Goal: Task Accomplishment & Management: Manage account settings

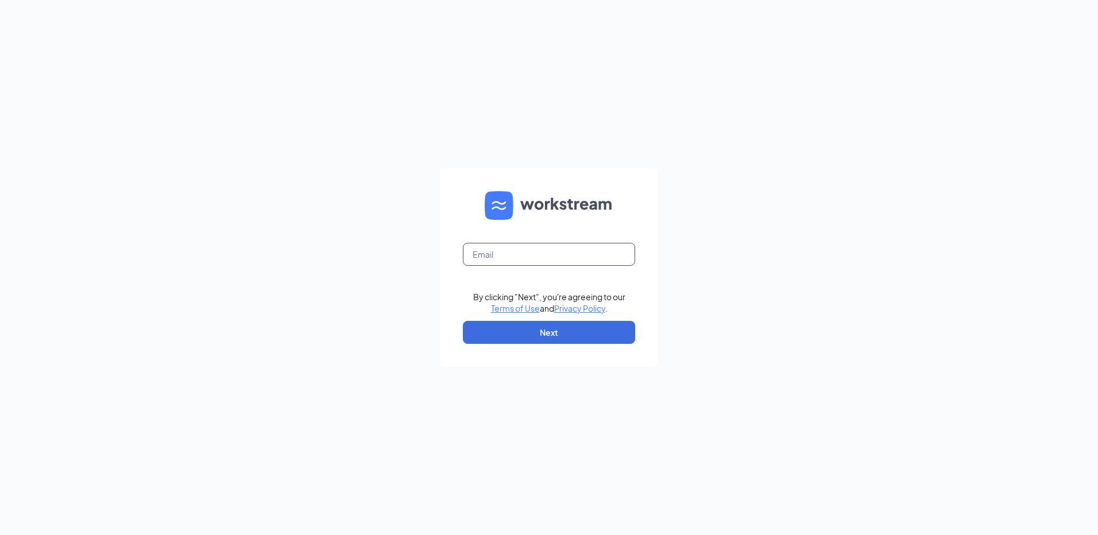
click at [511, 258] on input "text" at bounding box center [549, 254] width 172 height 23
type input "[EMAIL_ADDRESS][DOMAIN_NAME]"
click at [476, 335] on button "Next" at bounding box center [549, 332] width 172 height 23
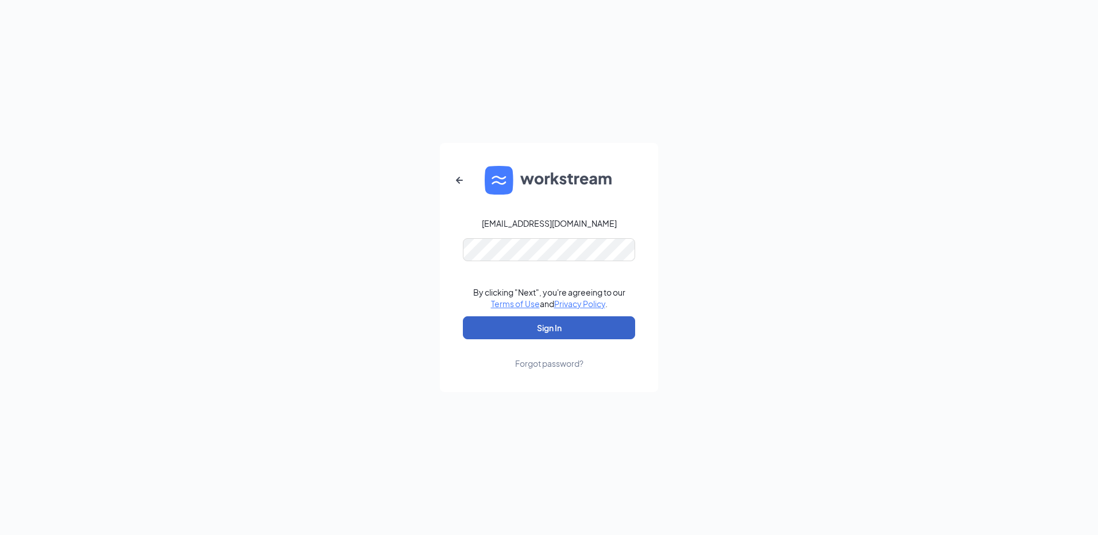
click at [547, 329] on button "Sign In" at bounding box center [549, 327] width 172 height 23
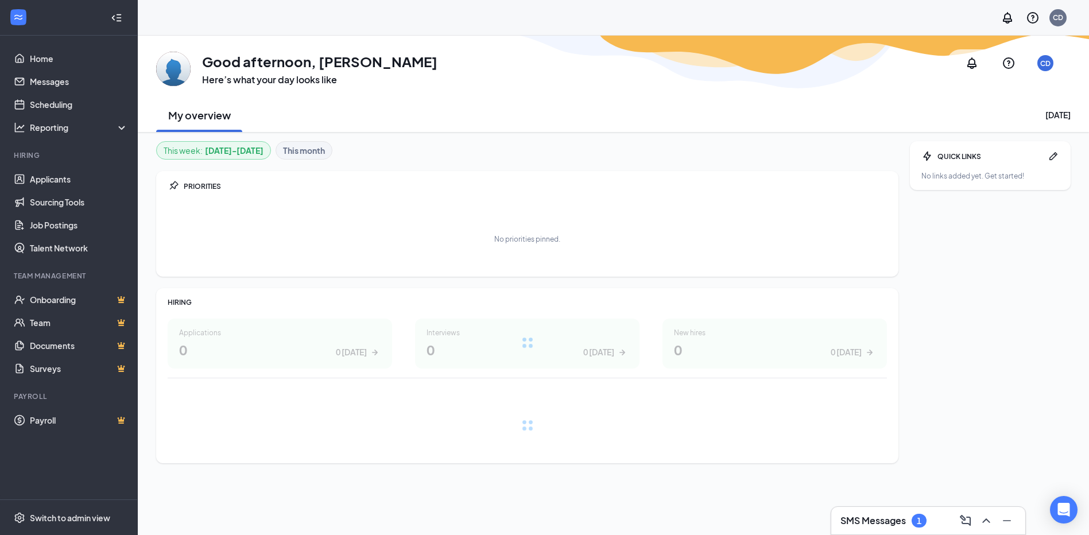
click at [864, 524] on h3 "SMS Messages" at bounding box center [873, 521] width 65 height 13
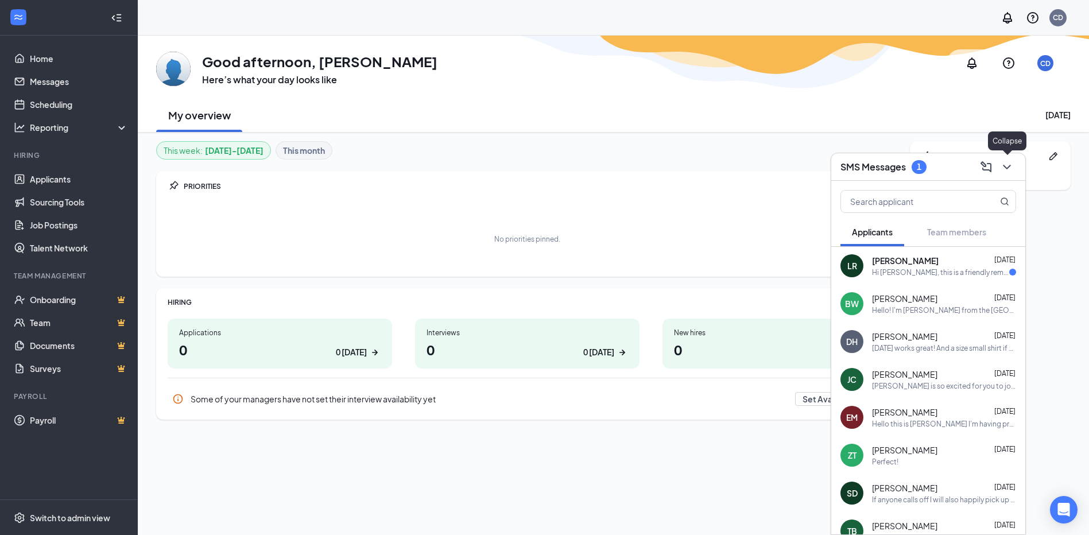
click at [1004, 169] on icon "ChevronDown" at bounding box center [1007, 167] width 14 height 14
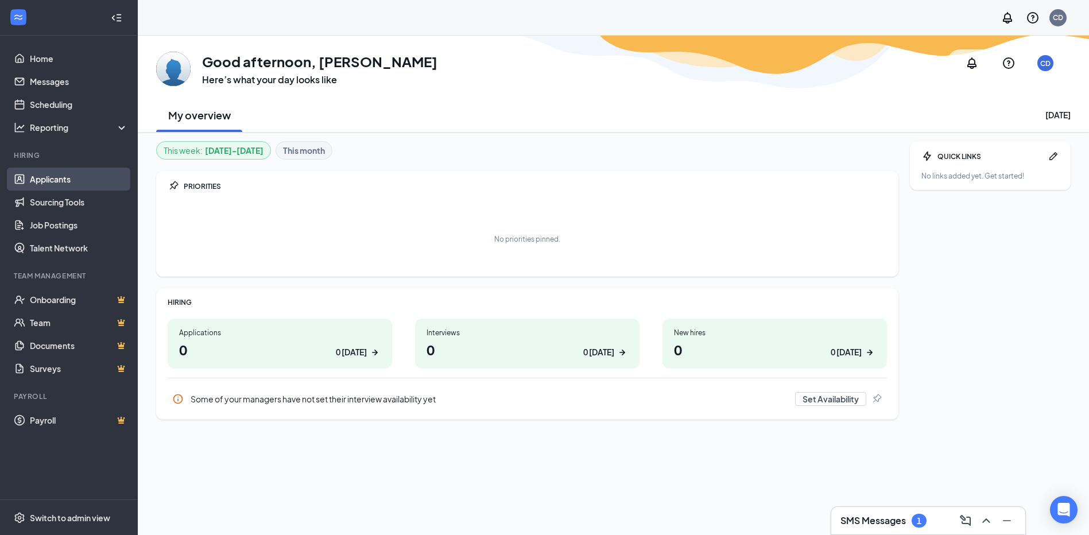
click at [45, 183] on link "Applicants" at bounding box center [79, 179] width 98 height 23
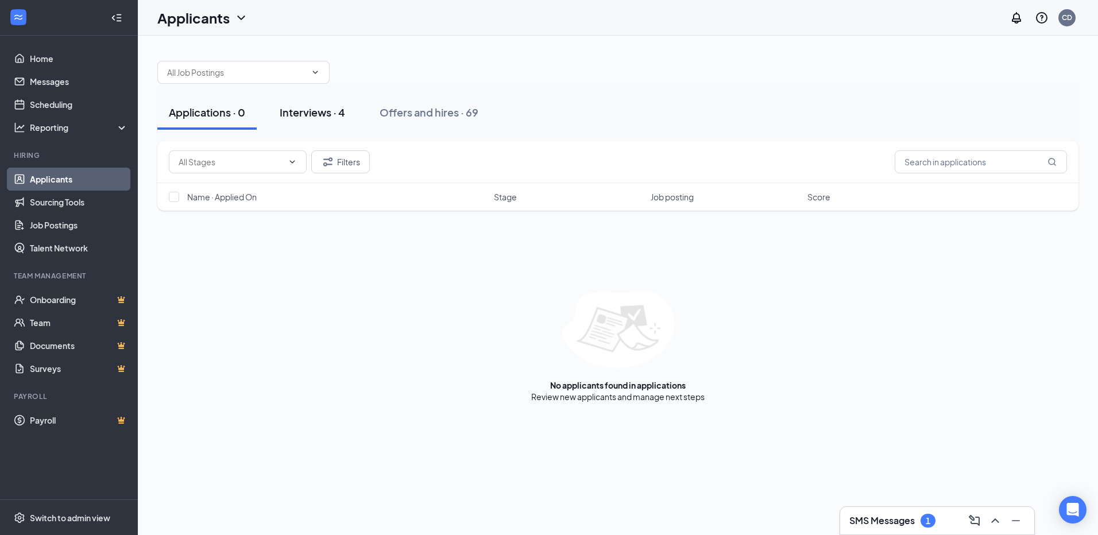
click at [297, 106] on div "Interviews · 4" at bounding box center [312, 112] width 65 height 14
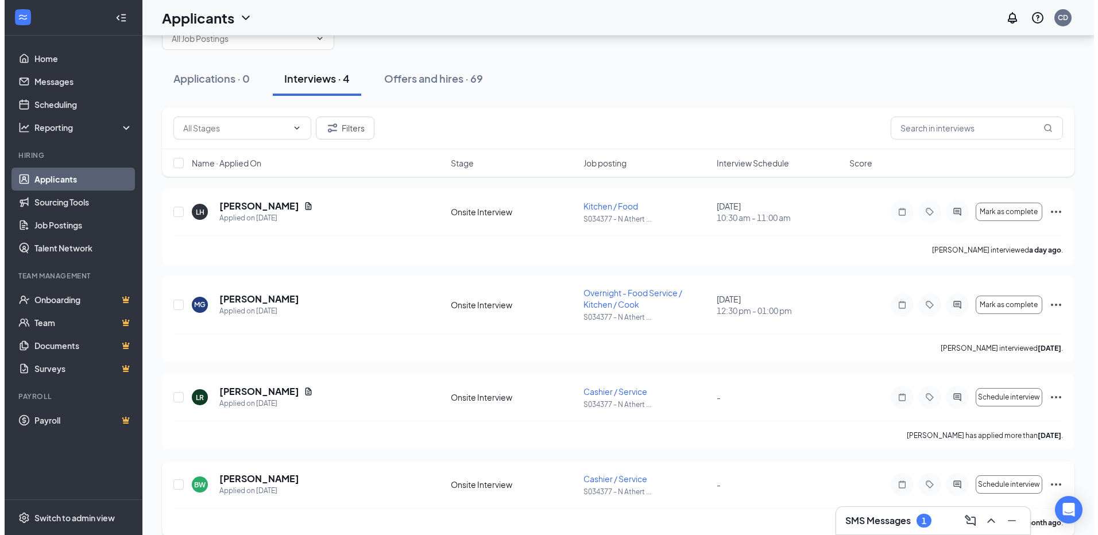
scroll to position [49, 0]
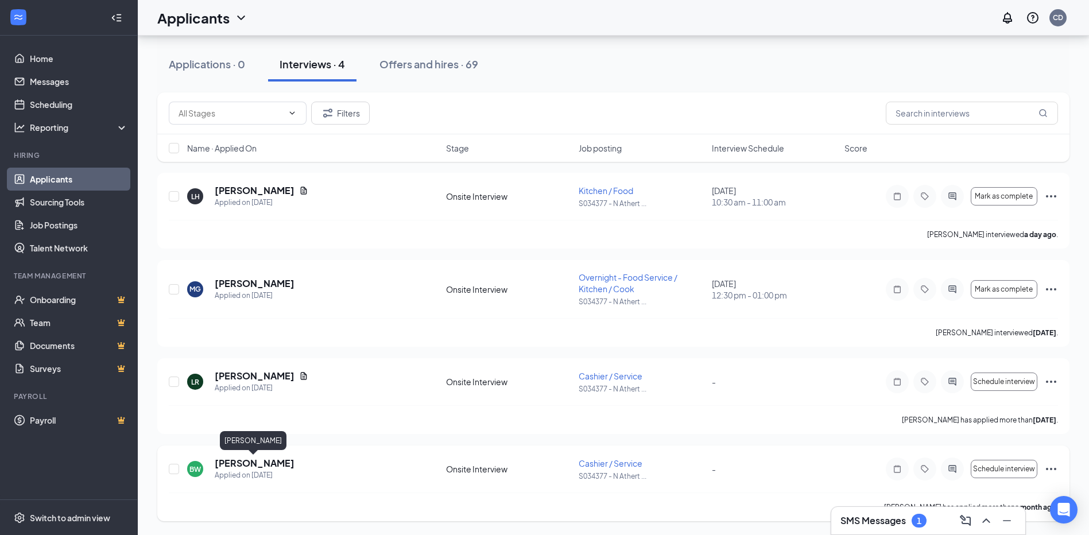
click at [275, 461] on h5 "Braydon Wright" at bounding box center [255, 463] width 80 height 13
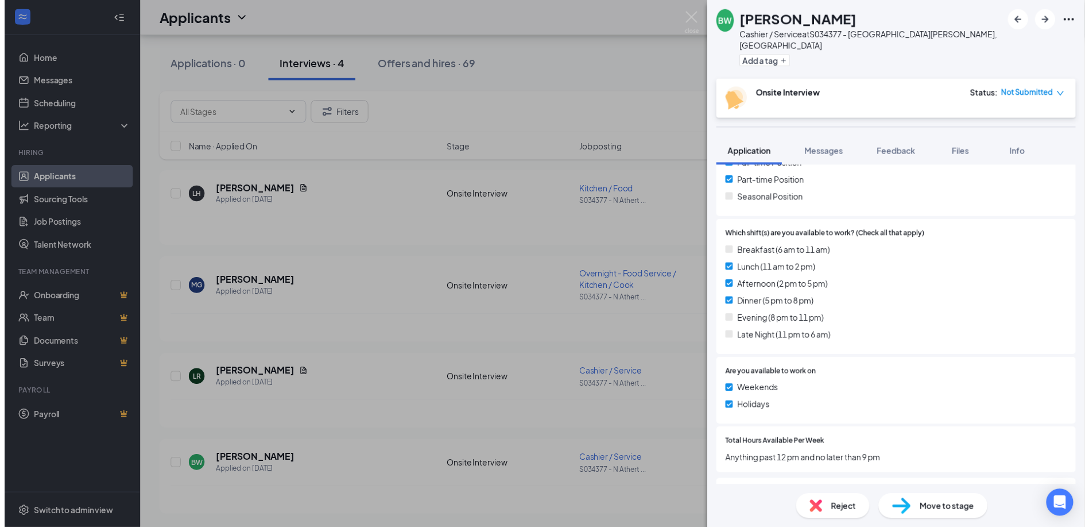
scroll to position [400, 0]
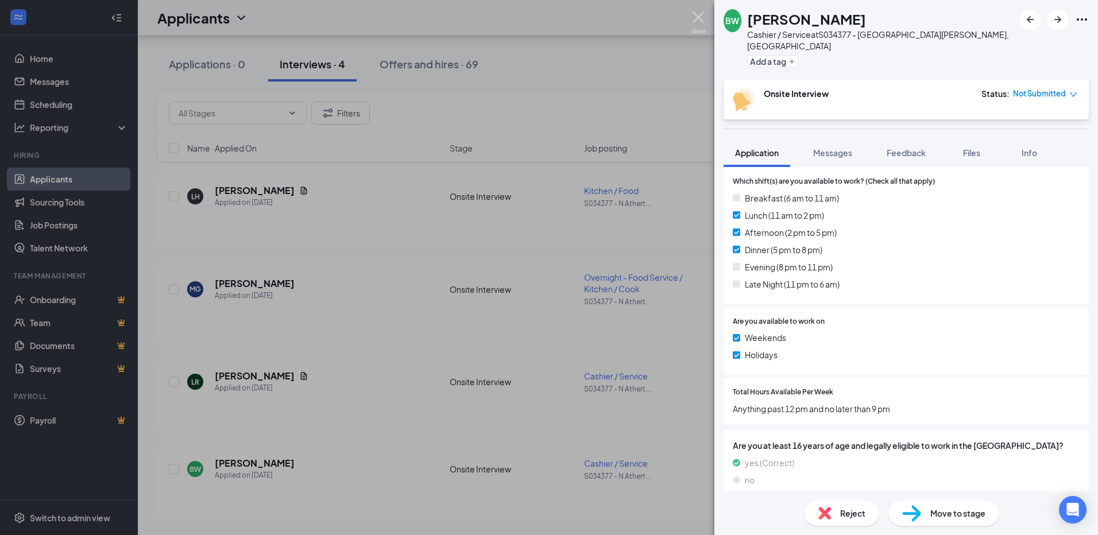
click at [698, 17] on img at bounding box center [698, 22] width 14 height 22
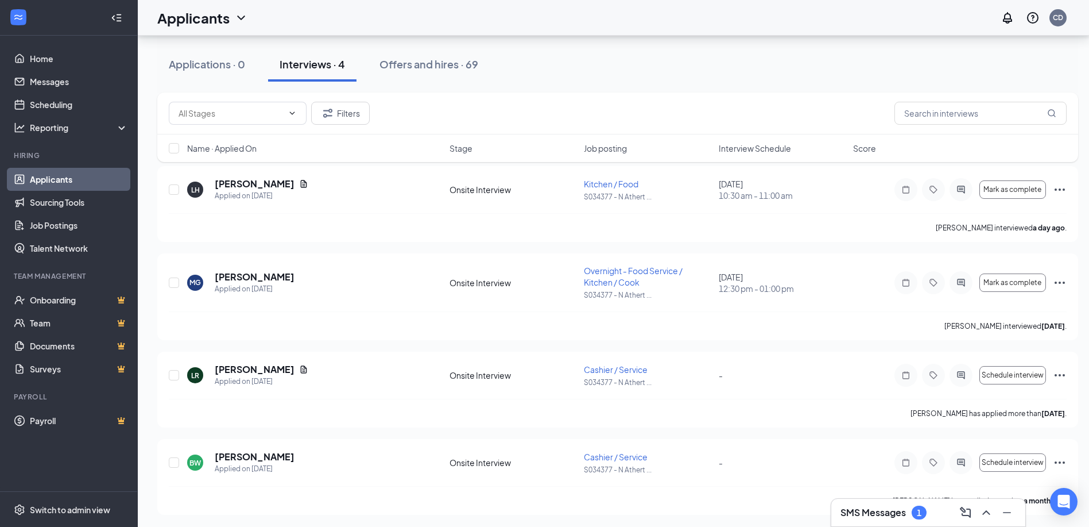
scroll to position [58, 0]
click at [1004, 511] on icon "Minimize" at bounding box center [1007, 512] width 14 height 14
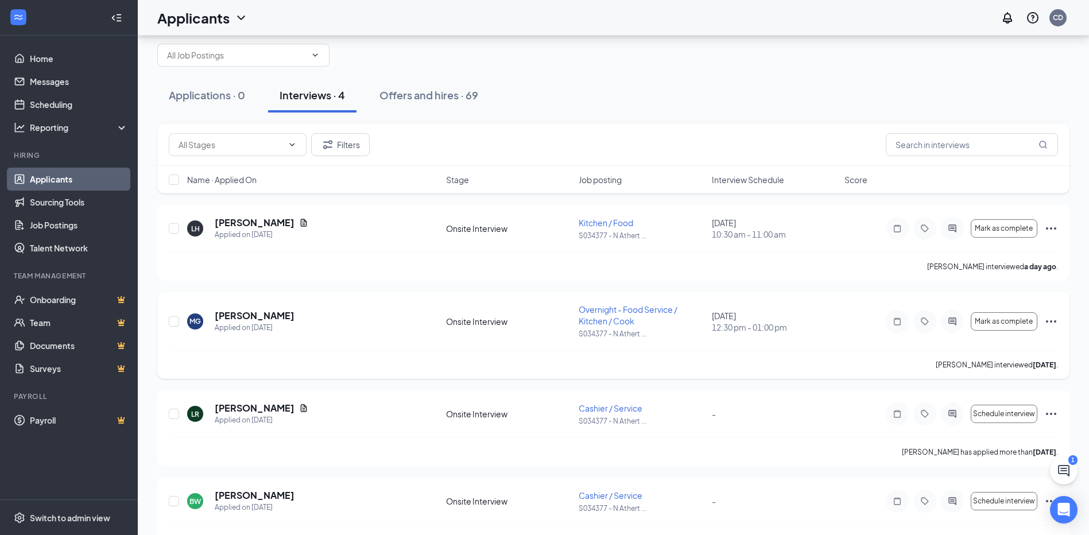
scroll to position [0, 0]
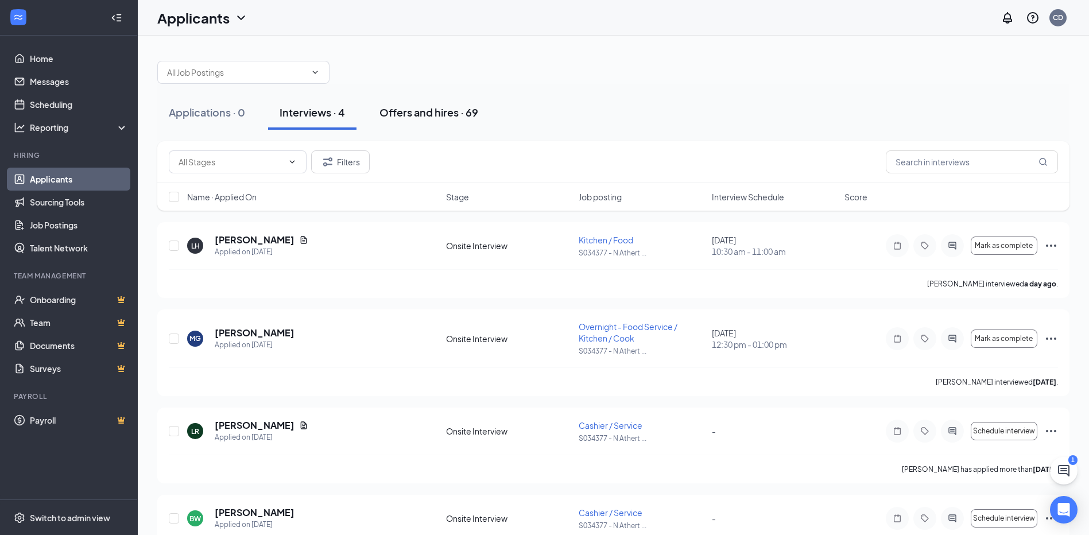
click at [401, 107] on div "Offers and hires · 69" at bounding box center [429, 112] width 99 height 14
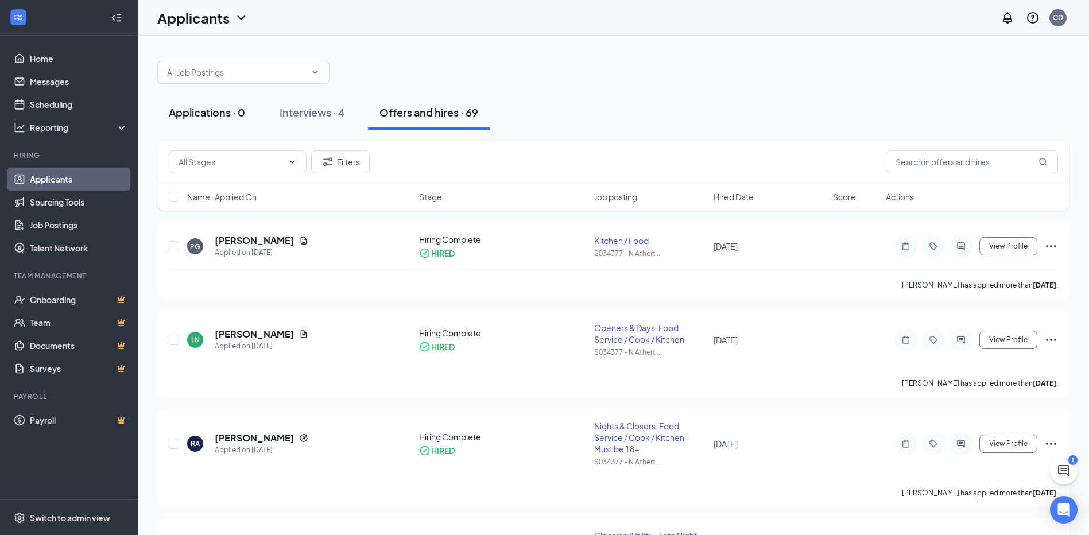
click at [227, 125] on button "Applications · 0" at bounding box center [206, 112] width 99 height 34
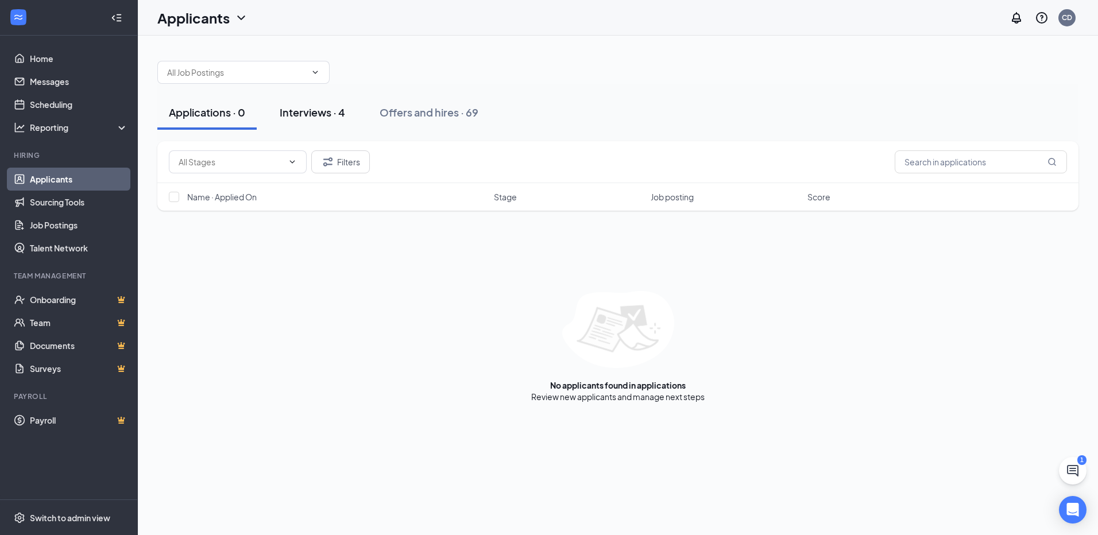
click at [287, 116] on div "Interviews · 4" at bounding box center [312, 112] width 65 height 14
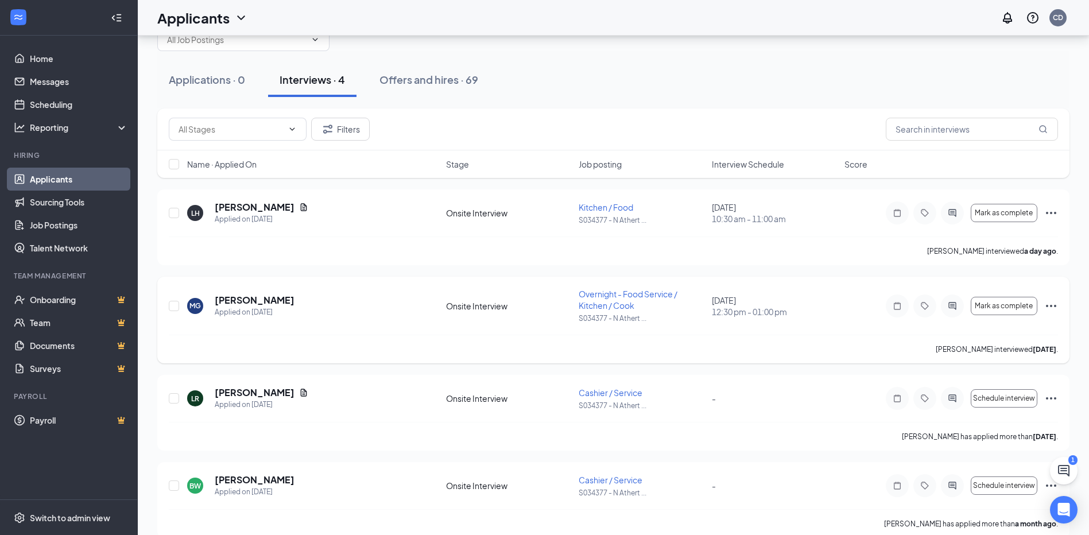
scroll to position [49, 0]
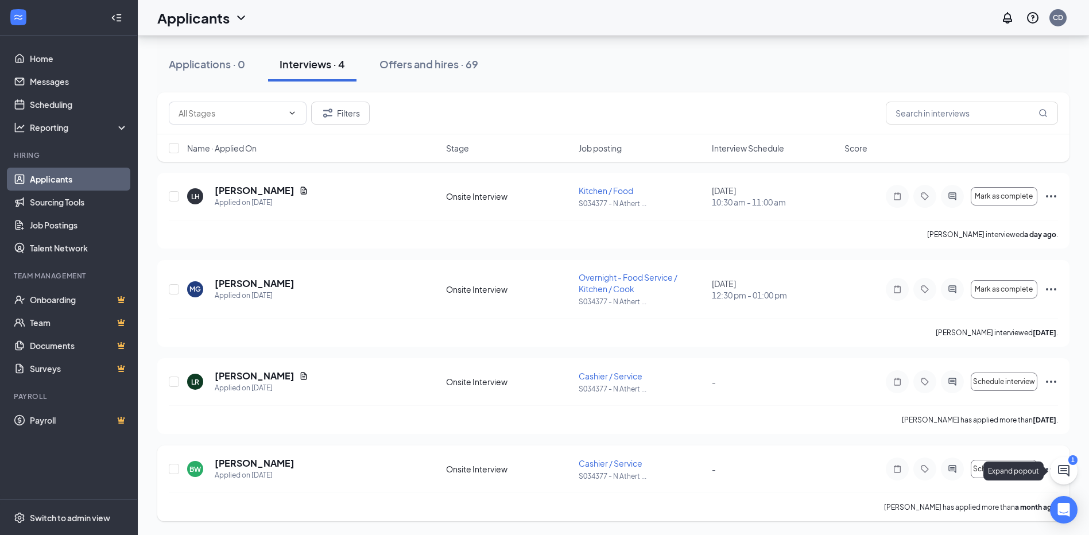
click at [1054, 469] on button at bounding box center [1064, 471] width 28 height 28
click at [861, 515] on h3 "SMS Messages" at bounding box center [873, 521] width 65 height 13
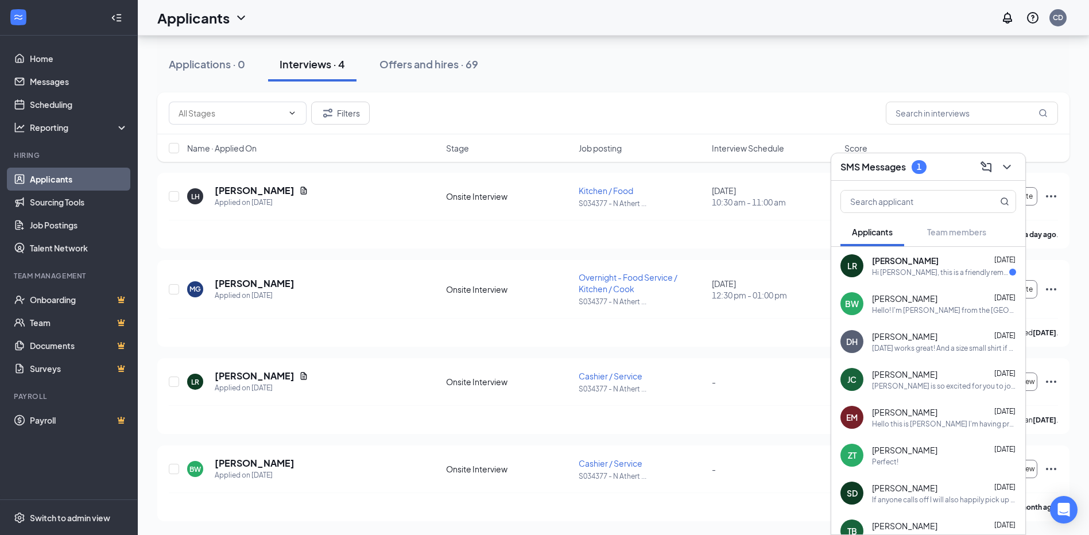
click at [917, 273] on div "Hi Leah Ruhland, this is a friendly reminder. Please select a meeting time slot…" at bounding box center [940, 273] width 137 height 10
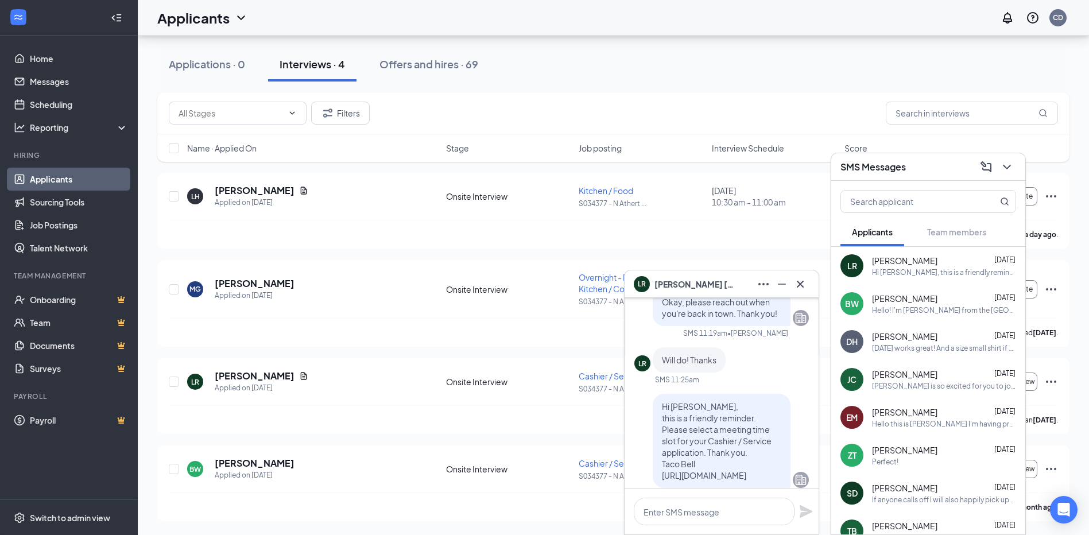
scroll to position [0, 0]
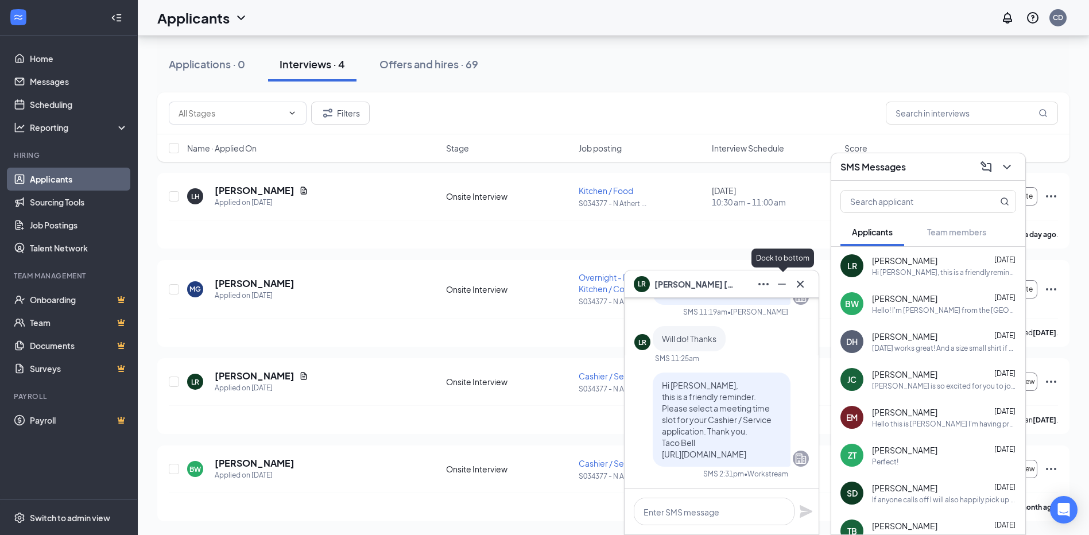
click at [787, 283] on icon "Minimize" at bounding box center [782, 284] width 14 height 14
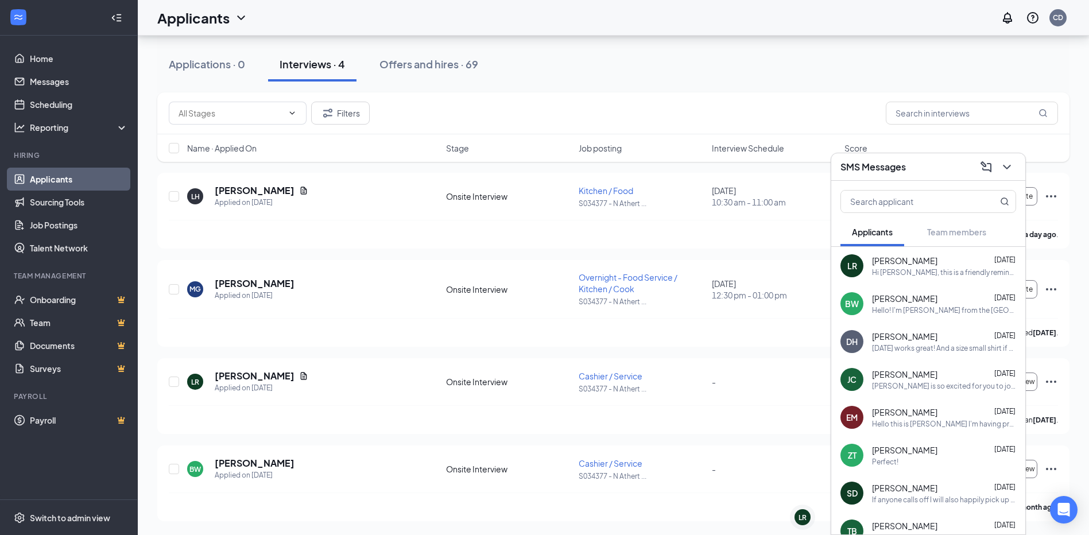
click at [944, 314] on div "Hello! I'm Tina from the State College Taco Bells. I'm interviewing on today, S…" at bounding box center [944, 311] width 144 height 10
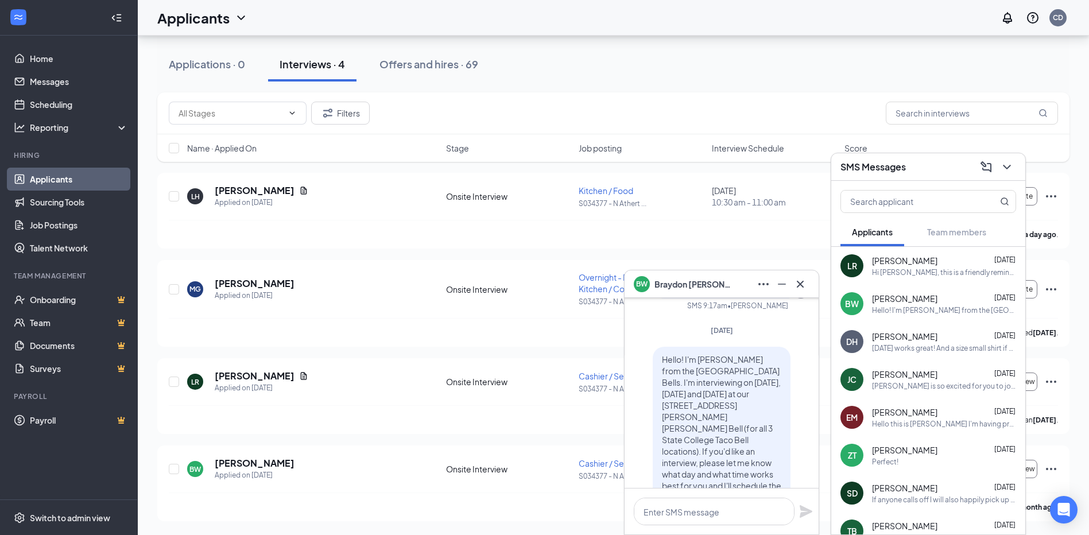
scroll to position [-115, 0]
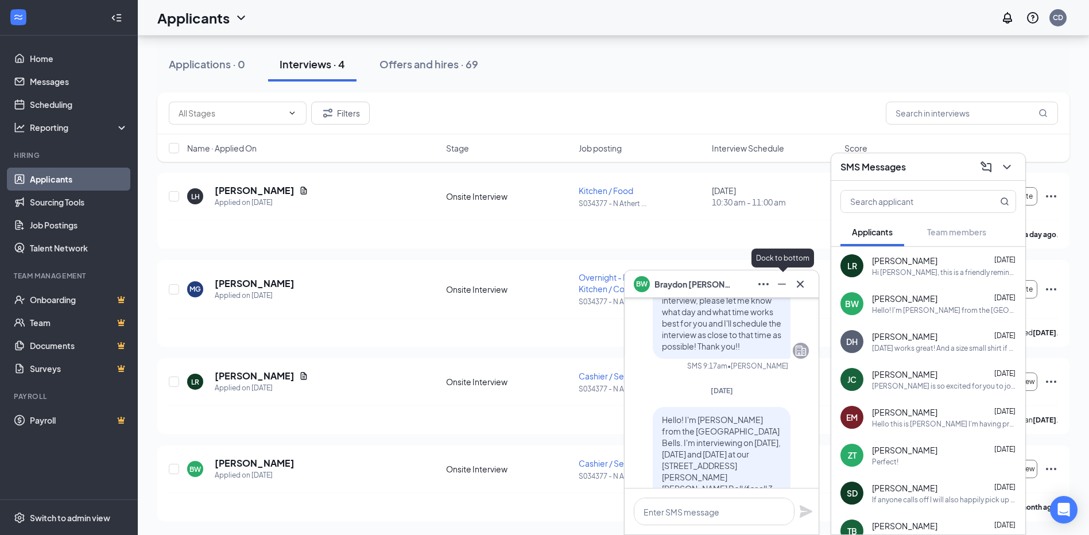
click at [778, 289] on icon "Minimize" at bounding box center [782, 284] width 14 height 14
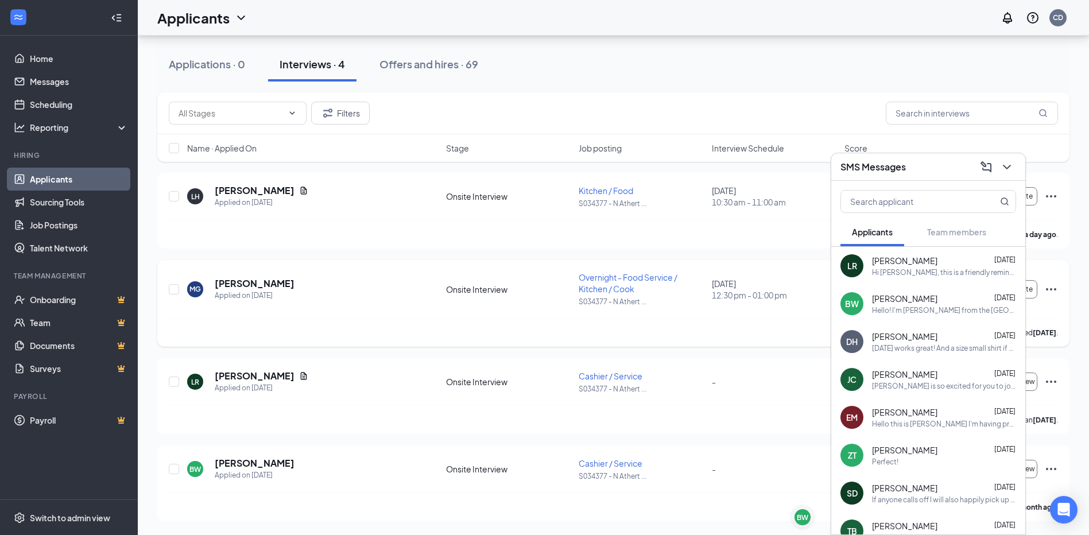
scroll to position [0, 0]
click at [873, 273] on div "Hi Leah Ruhland, this is a friendly reminder. Please select a meeting time slot…" at bounding box center [944, 273] width 144 height 10
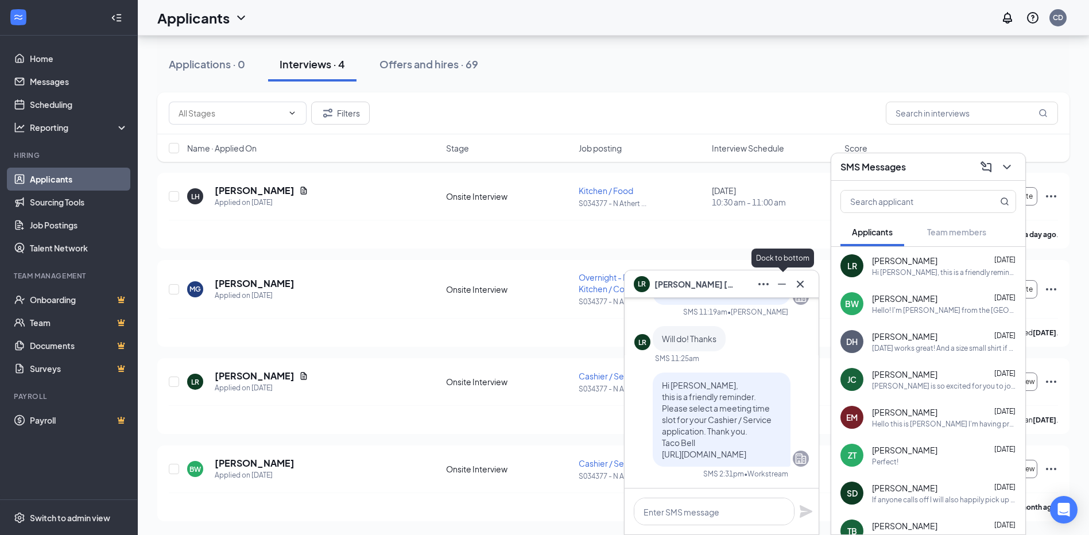
click at [784, 291] on button at bounding box center [782, 284] width 18 height 18
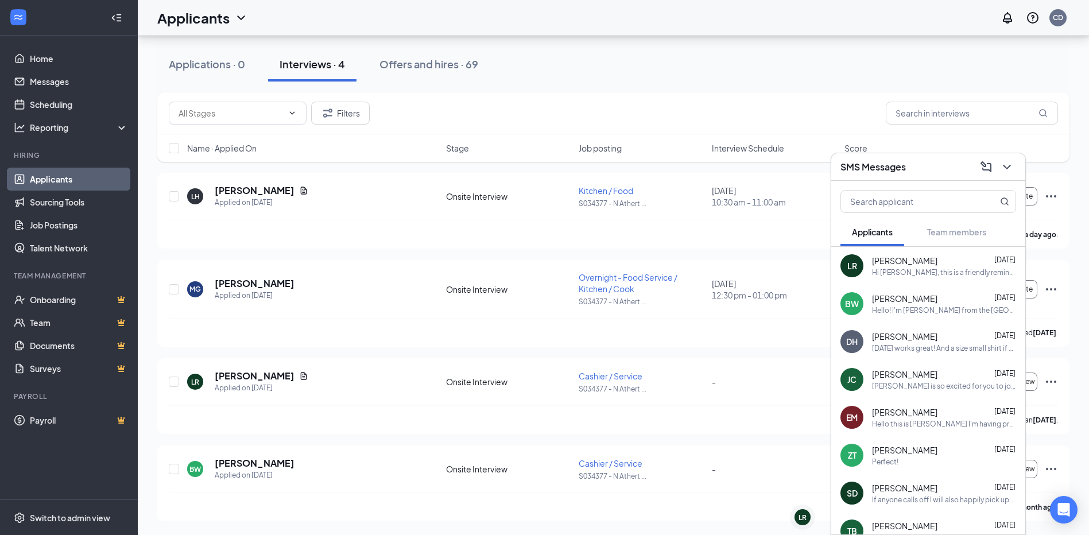
click at [911, 304] on span "Braydon Wright" at bounding box center [904, 298] width 65 height 11
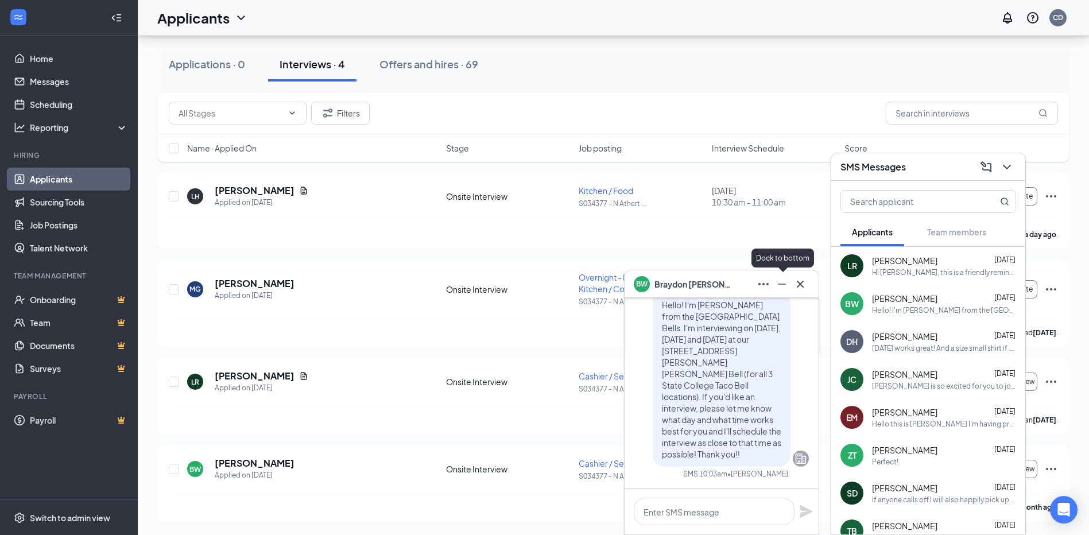
click at [784, 282] on icon "Minimize" at bounding box center [782, 284] width 14 height 14
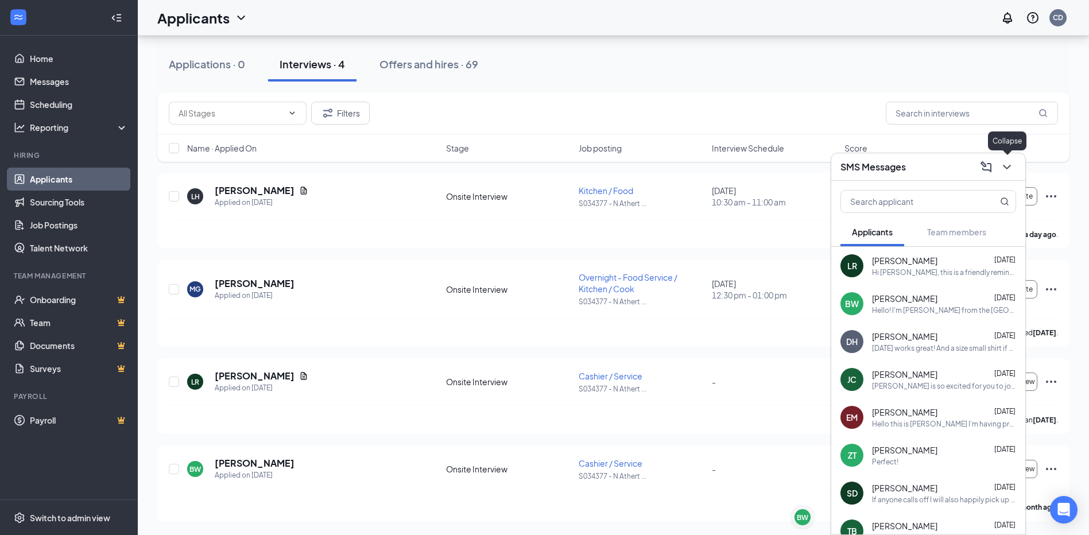
click at [1006, 167] on icon "ChevronDown" at bounding box center [1006, 167] width 7 height 5
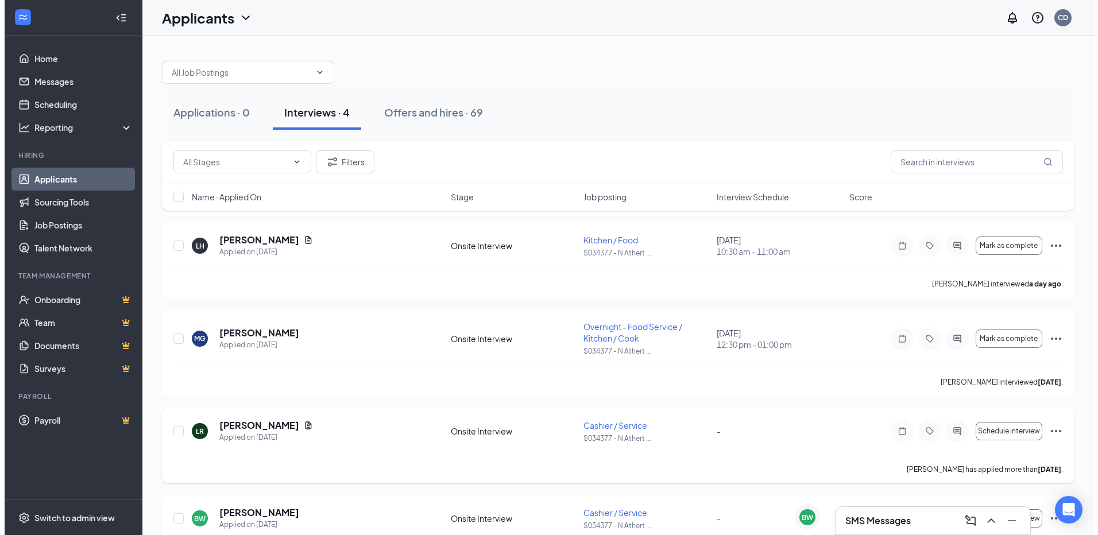
scroll to position [49, 0]
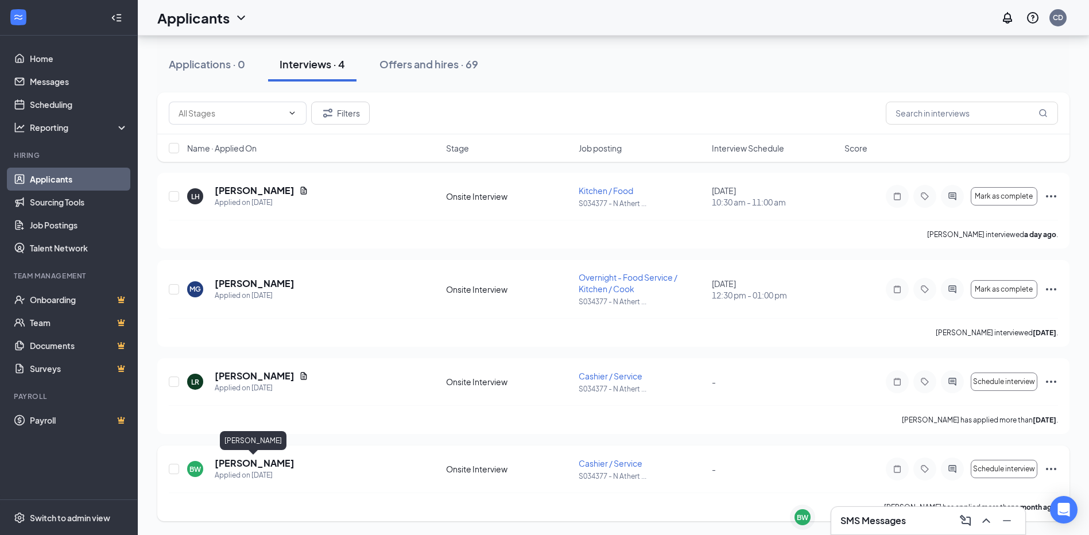
click at [242, 463] on h5 "Braydon Wright" at bounding box center [255, 463] width 80 height 13
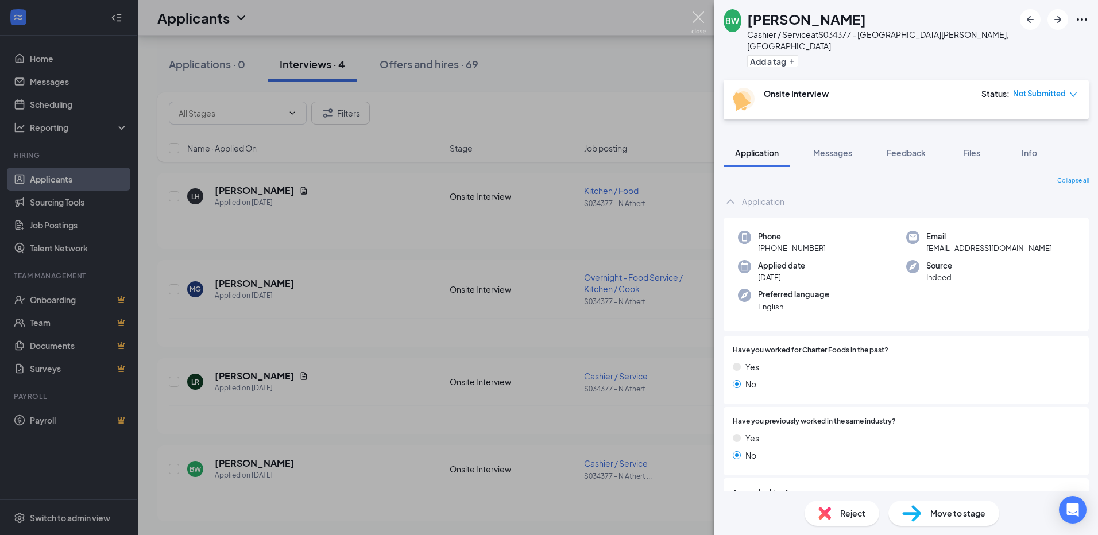
click at [697, 22] on img at bounding box center [698, 22] width 14 height 22
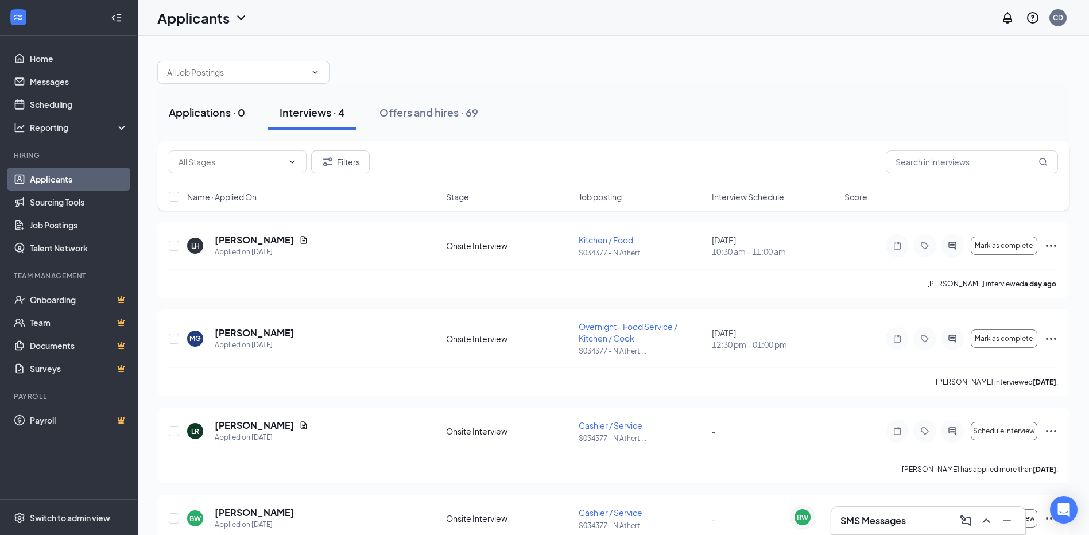
click at [233, 120] on button "Applications · 0" at bounding box center [206, 112] width 99 height 34
